Goal: Information Seeking & Learning: Find specific fact

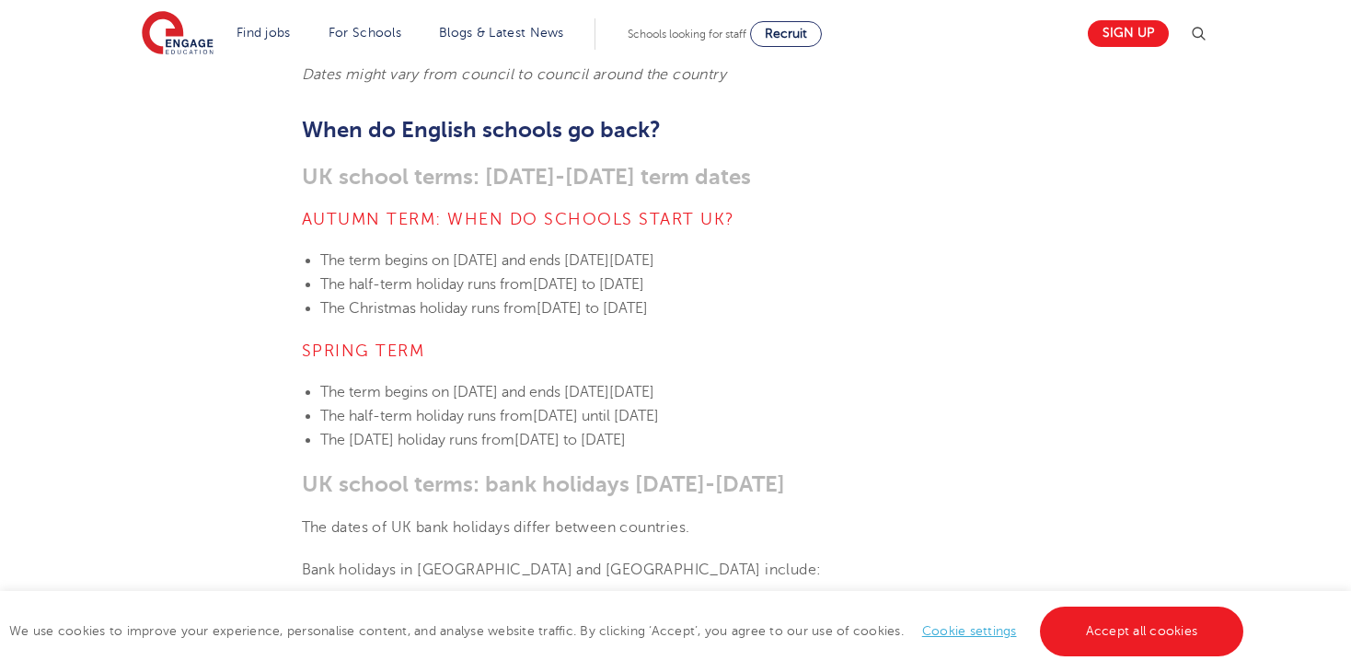
scroll to position [677, 0]
drag, startPoint x: 945, startPoint y: 285, endPoint x: 313, endPoint y: 240, distance: 633.8
click at [313, 251] on ul "The term begins [DATE][DATE] and ends [DATE][DATE] The half-term holiday runs f…" at bounding box center [676, 287] width 748 height 73
copy ul "The term begins [DATE][DATE] and ends [DATE][DATE] The half-term holiday runs f…"
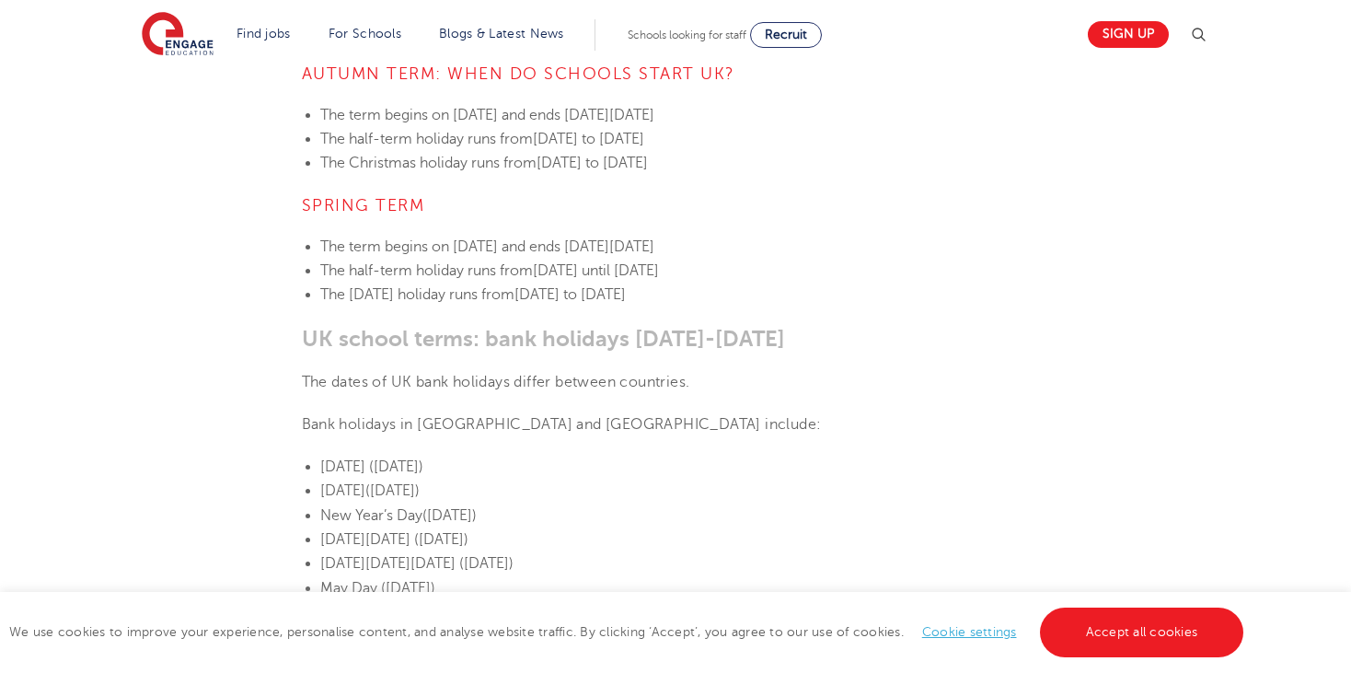
scroll to position [825, 0]
drag, startPoint x: 295, startPoint y: 176, endPoint x: 891, endPoint y: 272, distance: 603.2
copy section "Spring term The term begins [DATE][DATE] and ends [DATE][DATE] The half-term ho…"
